Goal: Task Accomplishment & Management: Manage account settings

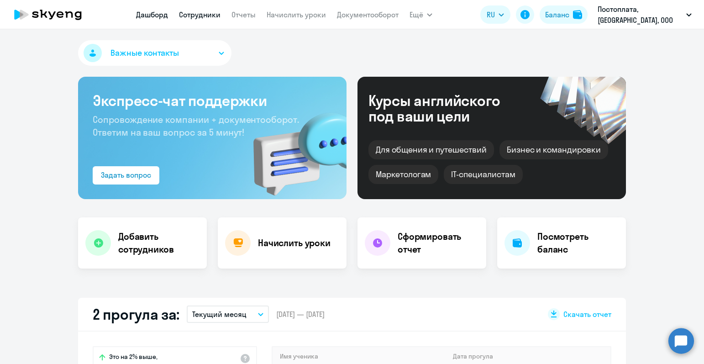
click at [216, 14] on link "Сотрудники" at bounding box center [200, 14] width 42 height 9
select select "30"
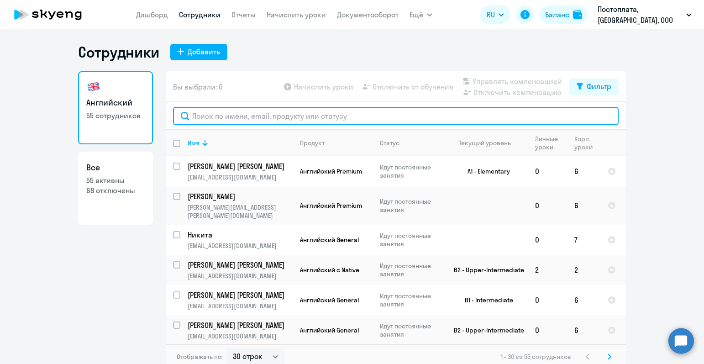
click at [252, 117] on input "text" at bounding box center [396, 116] width 446 height 18
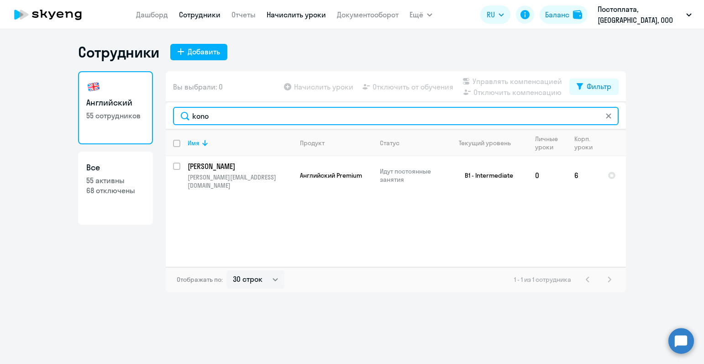
type input "kono"
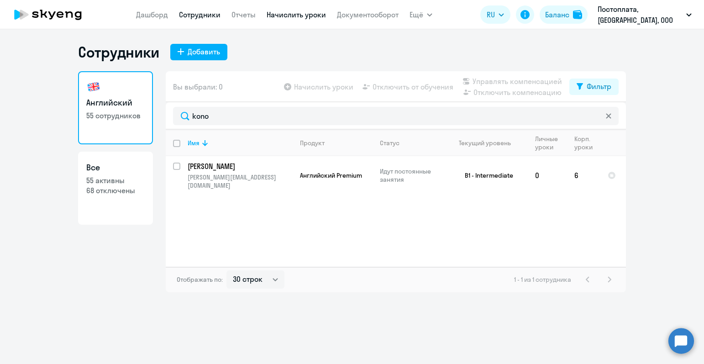
click at [320, 14] on link "Начислить уроки" at bounding box center [296, 14] width 59 height 9
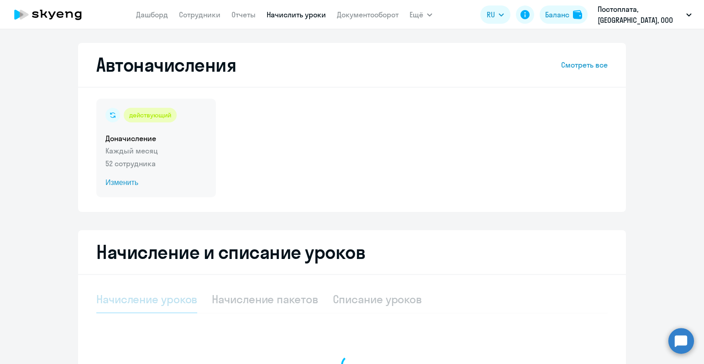
select select "10"
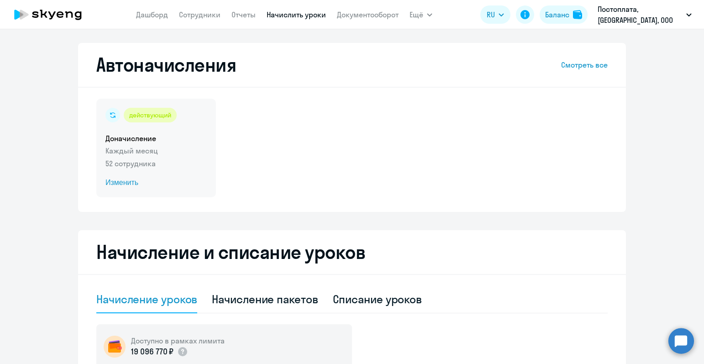
click at [131, 147] on p "Каждый месяц" at bounding box center [155, 150] width 101 height 11
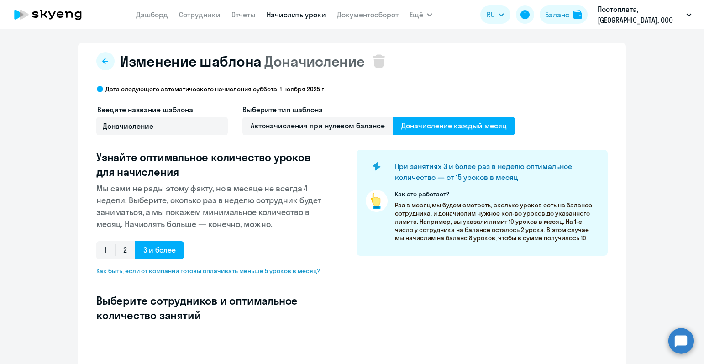
select select "10"
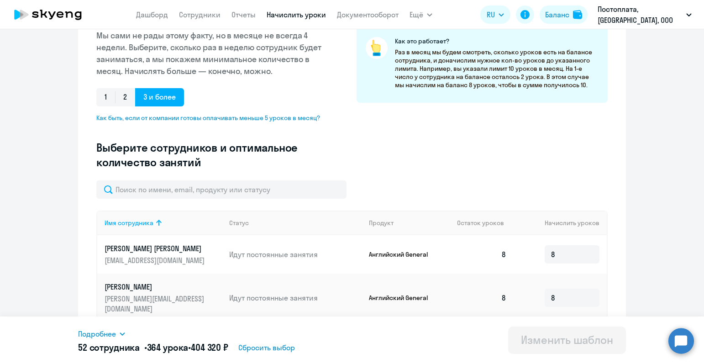
scroll to position [180, 0]
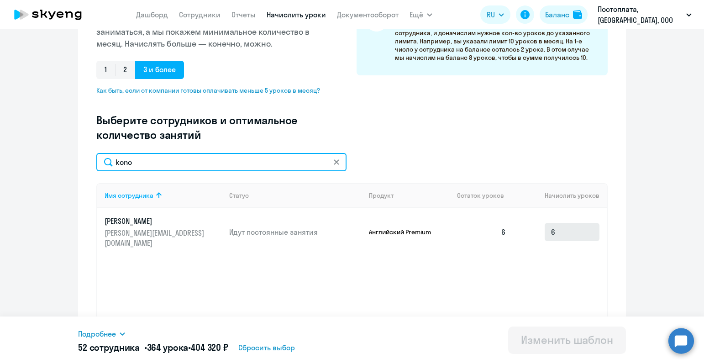
type input "kono"
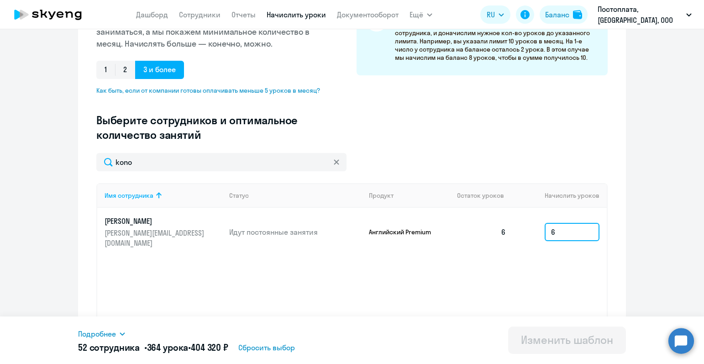
drag, startPoint x: 574, startPoint y: 226, endPoint x: 528, endPoint y: 225, distance: 46.1
click at [528, 225] on td "6" at bounding box center [560, 232] width 93 height 48
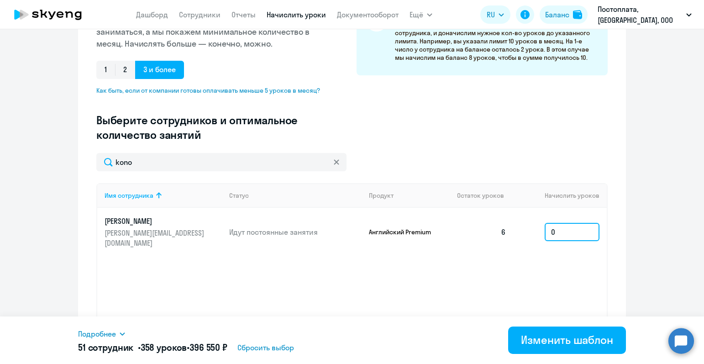
type input "0"
click at [492, 285] on div "Имя сотрудника Статус Продукт Остаток уроков Начислить уроков [PERSON_NAME] [PE…" at bounding box center [351, 251] width 511 height 137
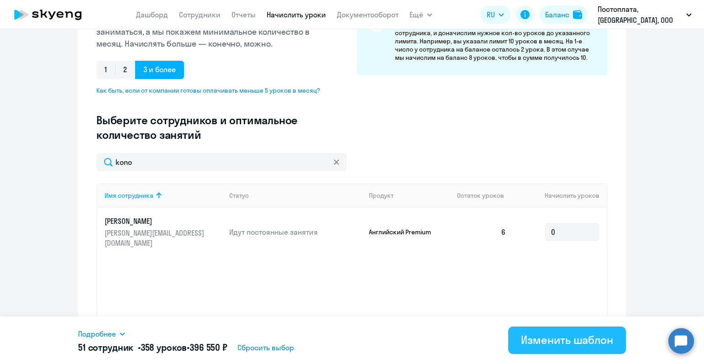
click at [551, 337] on div "Изменить шаблон" at bounding box center [567, 339] width 92 height 15
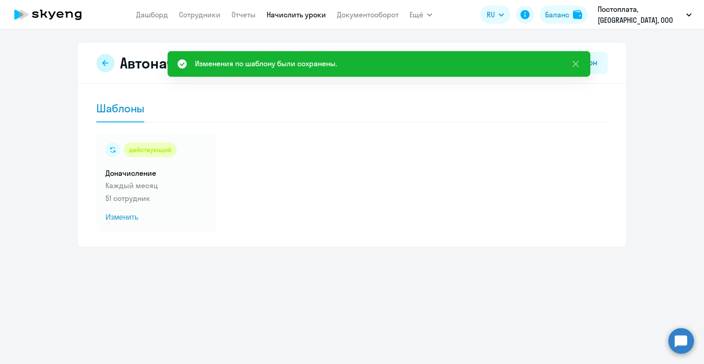
click at [102, 63] on button at bounding box center [105, 63] width 18 height 18
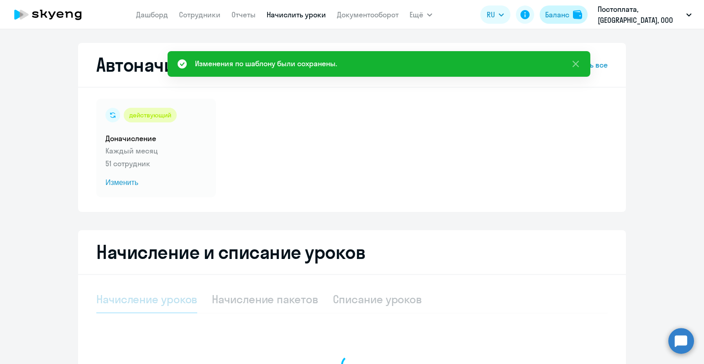
select select "10"
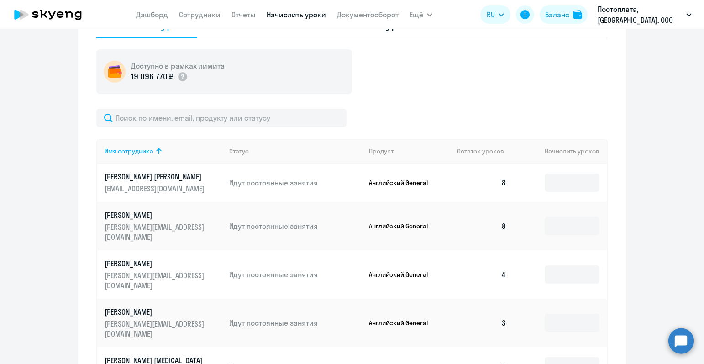
scroll to position [196, 0]
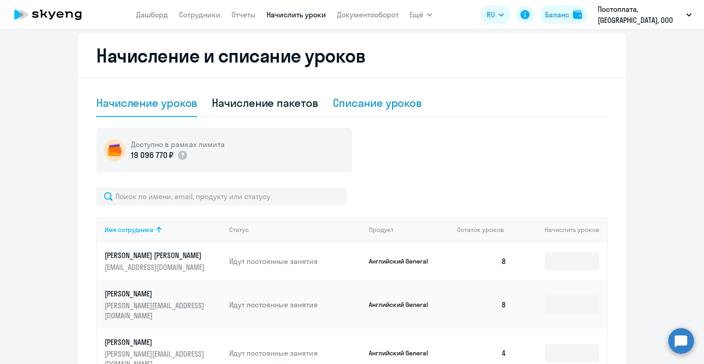
click at [367, 106] on div "Списание уроков" at bounding box center [378, 102] width 90 height 15
select select "10"
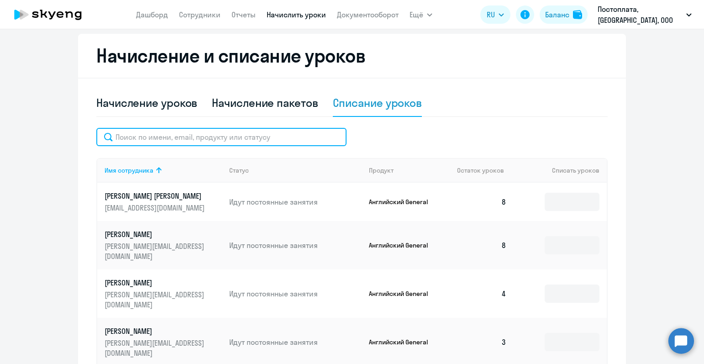
click at [235, 134] on input "text" at bounding box center [221, 137] width 250 height 18
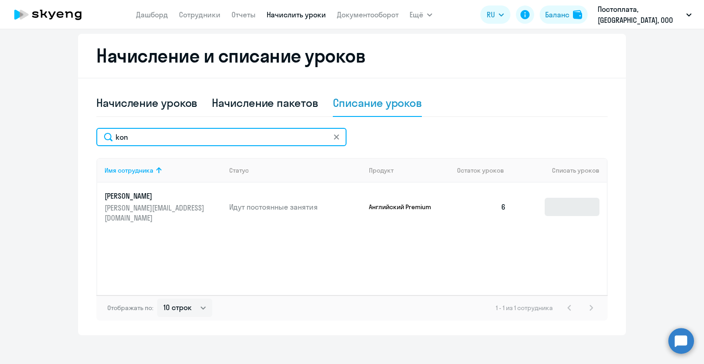
type input "kon"
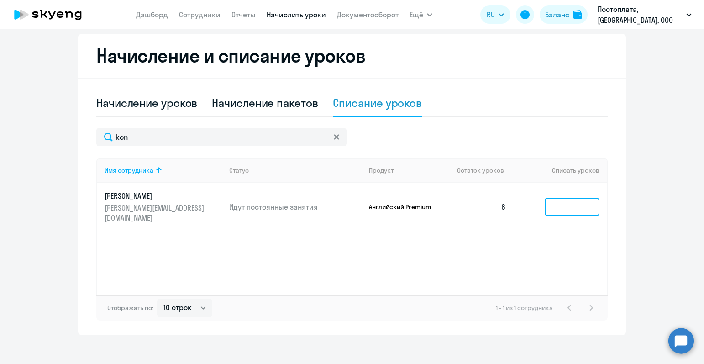
click at [576, 202] on input at bounding box center [572, 207] width 55 height 18
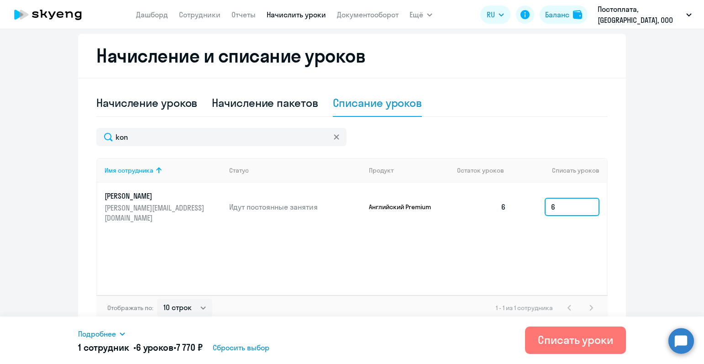
type input "6"
click at [536, 258] on div "Имя сотрудника Статус Продукт Остаток уроков Списать уроков [PERSON_NAME] [PERS…" at bounding box center [351, 226] width 511 height 137
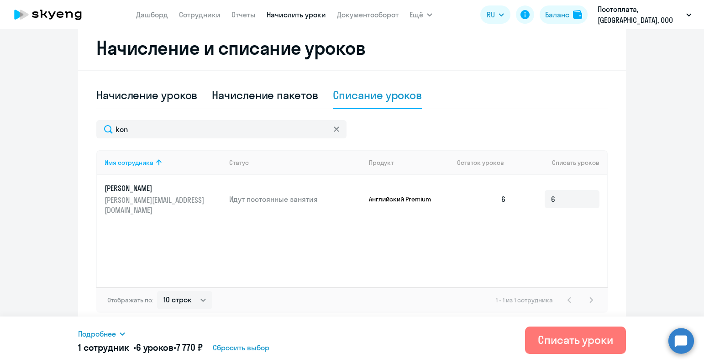
scroll to position [189, 0]
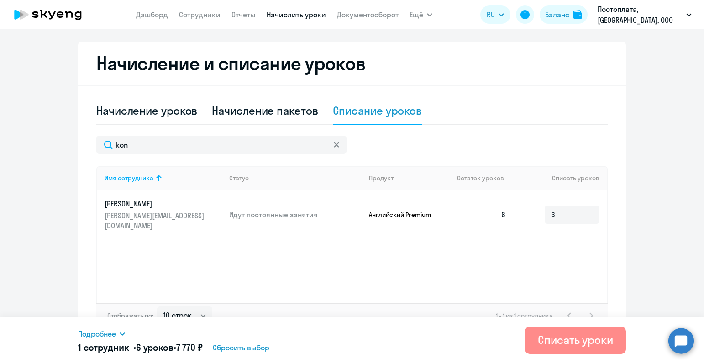
click at [580, 346] on div "Списать уроки" at bounding box center [575, 339] width 75 height 15
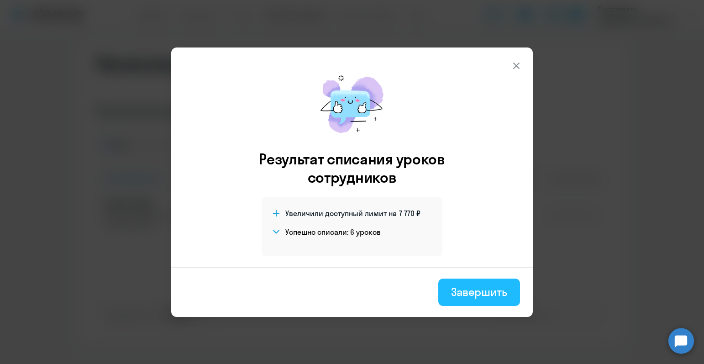
click at [481, 294] on div "Завершить" at bounding box center [479, 292] width 56 height 15
